Goal: Transaction & Acquisition: Purchase product/service

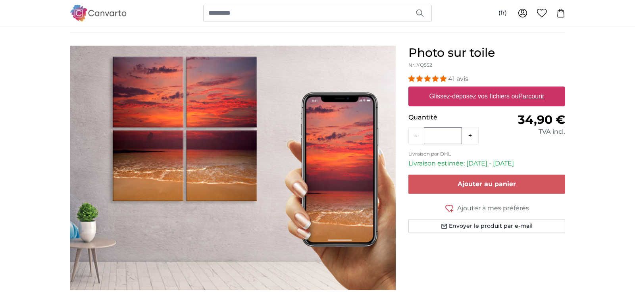
scroll to position [42, 0]
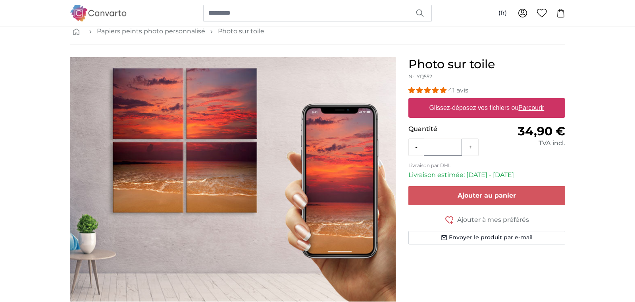
click at [528, 110] on u "Parcourir" at bounding box center [532, 107] width 26 height 7
click at [528, 100] on input "Glissez-déposez vos fichiers ou Parcourir" at bounding box center [486, 99] width 157 height 2
type input "**********"
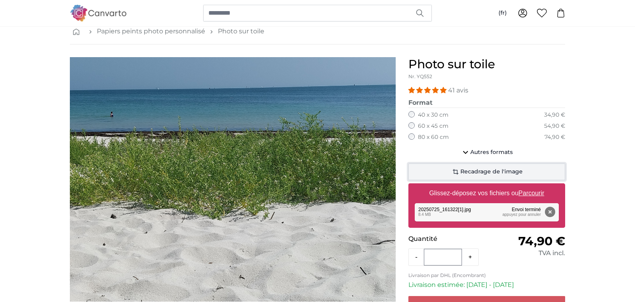
click at [460, 170] on icon "button" at bounding box center [456, 172] width 10 height 10
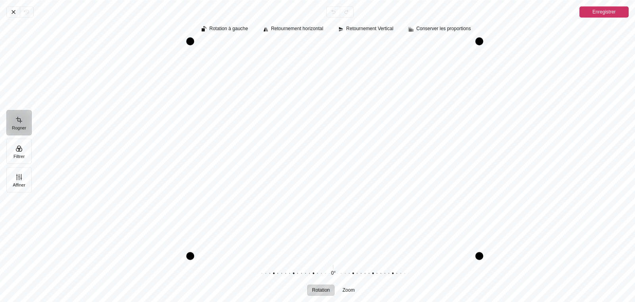
drag, startPoint x: 475, startPoint y: 165, endPoint x: 477, endPoint y: 171, distance: 5.9
click at [477, 171] on div "Drag right" at bounding box center [479, 148] width 8 height 215
click at [200, 157] on div "Pintura" at bounding box center [333, 148] width 590 height 215
drag, startPoint x: 196, startPoint y: 157, endPoint x: 170, endPoint y: 158, distance: 26.2
click at [170, 158] on div "Pintura" at bounding box center [333, 148] width 590 height 215
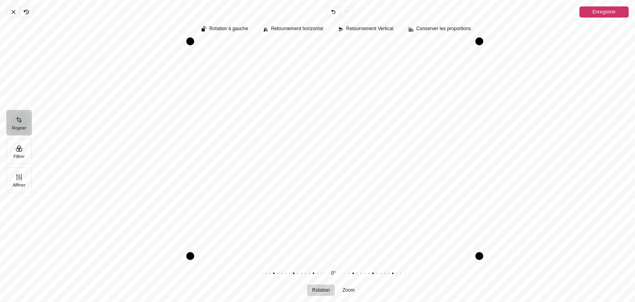
drag, startPoint x: 244, startPoint y: 103, endPoint x: 154, endPoint y: 115, distance: 91.0
click at [154, 115] on div "Pintura" at bounding box center [333, 148] width 590 height 215
drag, startPoint x: 213, startPoint y: 116, endPoint x: 174, endPoint y: 125, distance: 40.2
click at [174, 125] on div "Pintura" at bounding box center [333, 148] width 590 height 215
click at [10, 15] on span "Annuler" at bounding box center [12, 11] width 13 height 11
